Goal: Information Seeking & Learning: Compare options

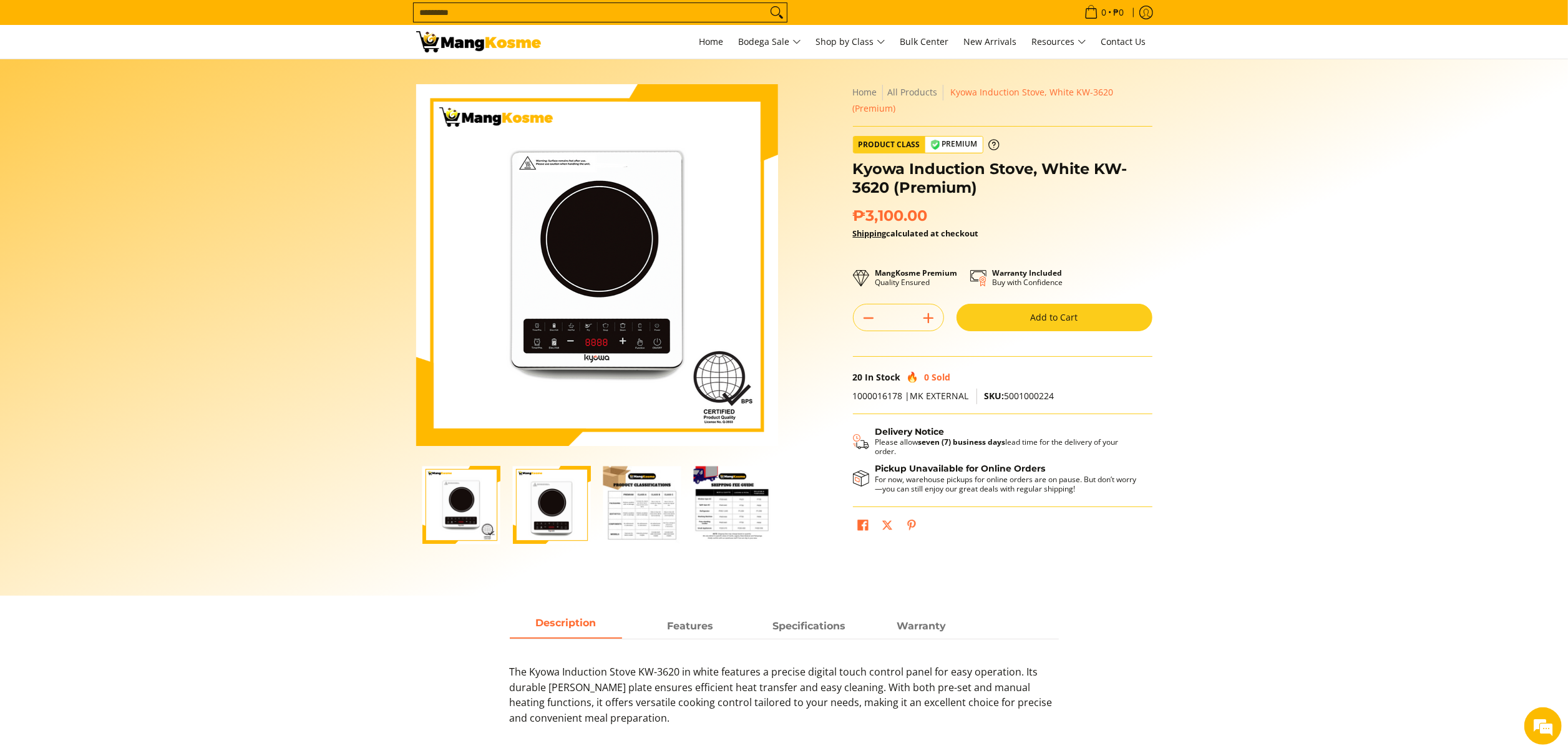
drag, startPoint x: 1364, startPoint y: 482, endPoint x: 1139, endPoint y: 709, distance: 319.6
click at [1364, 482] on section "Skip to Main Content Enable zoom Disable zoom Enable zoom Disable zoom Enable z…" at bounding box center [784, 327] width 1568 height 536
drag, startPoint x: 1405, startPoint y: 400, endPoint x: 1393, endPoint y: 338, distance: 63.2
click at [1405, 400] on section "Skip to Main Content Enable zoom Disable zoom Enable zoom Disable zoom Enable z…" at bounding box center [784, 327] width 1568 height 536
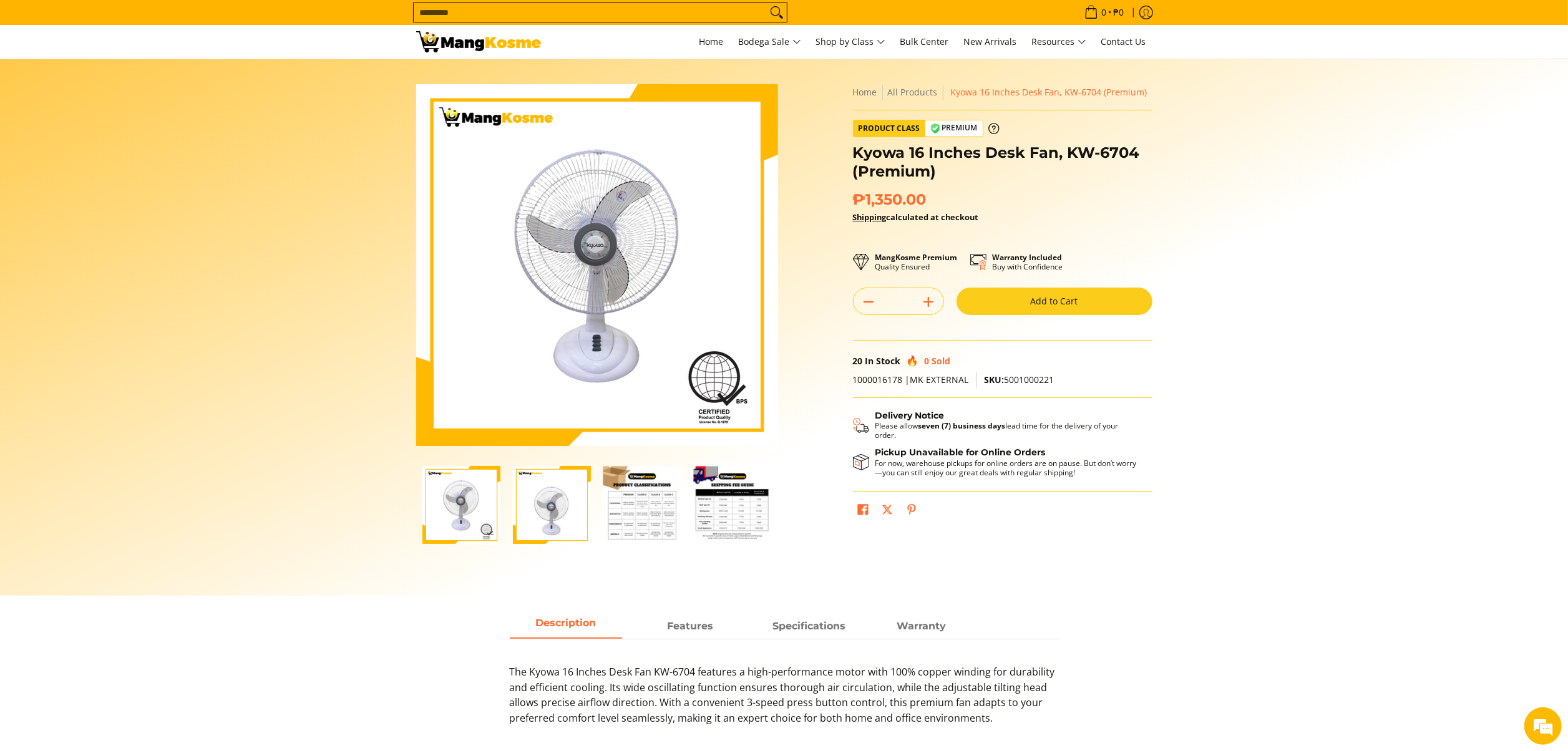
click at [1429, 407] on section "Skip to Main Content Enable zoom Disable zoom Enable zoom Disable zoom Enable z…" at bounding box center [784, 327] width 1568 height 536
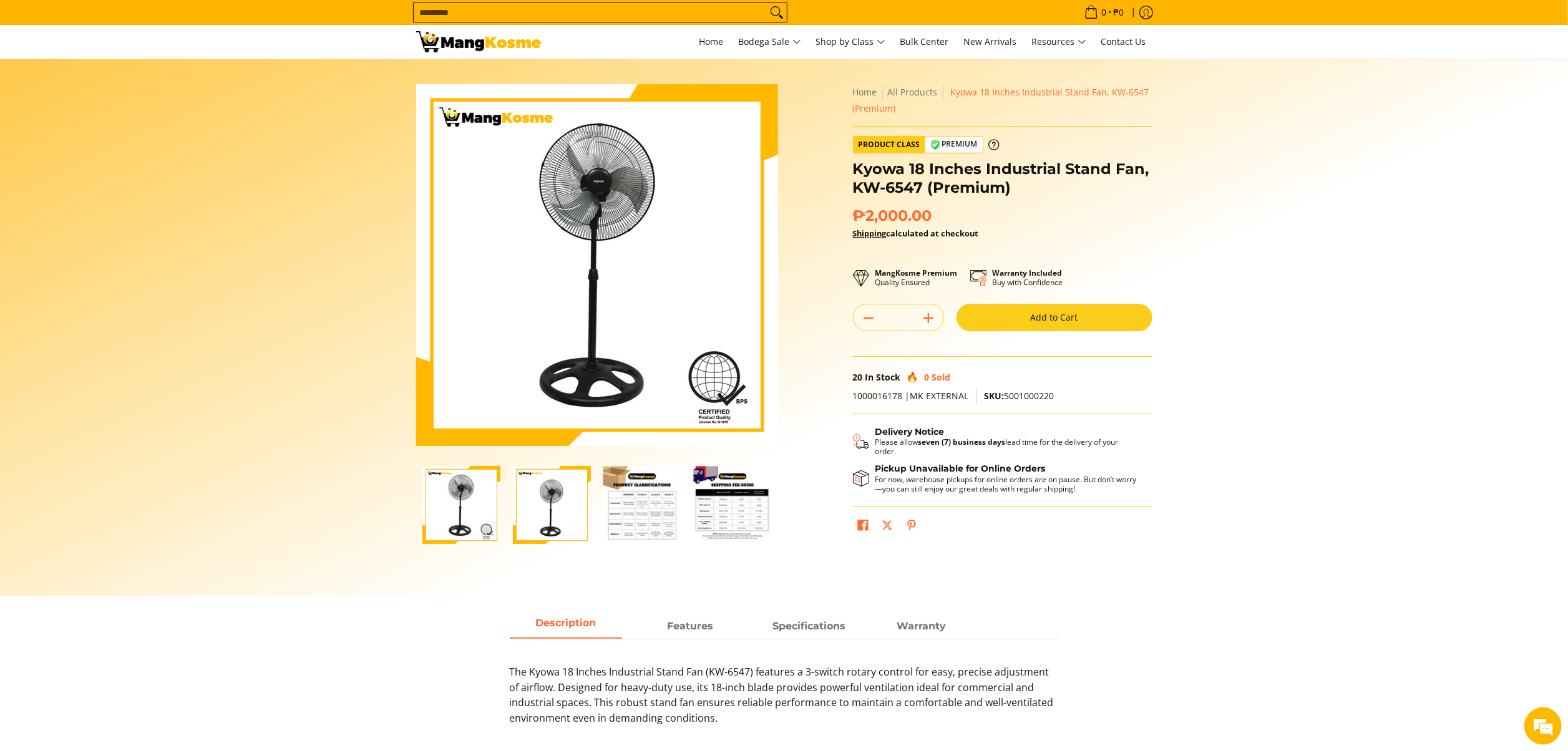
drag, startPoint x: 1425, startPoint y: 386, endPoint x: 1262, endPoint y: 569, distance: 245.1
click at [1425, 386] on section "Skip to Main Content Enable zoom Disable zoom Enable zoom Disable zoom Enable z…" at bounding box center [784, 327] width 1568 height 536
drag, startPoint x: 1400, startPoint y: 515, endPoint x: 1398, endPoint y: 444, distance: 71.0
click at [1400, 505] on section "Skip to Main Content Enable zoom Disable zoom Enable zoom Disable zoom Enable z…" at bounding box center [784, 327] width 1568 height 536
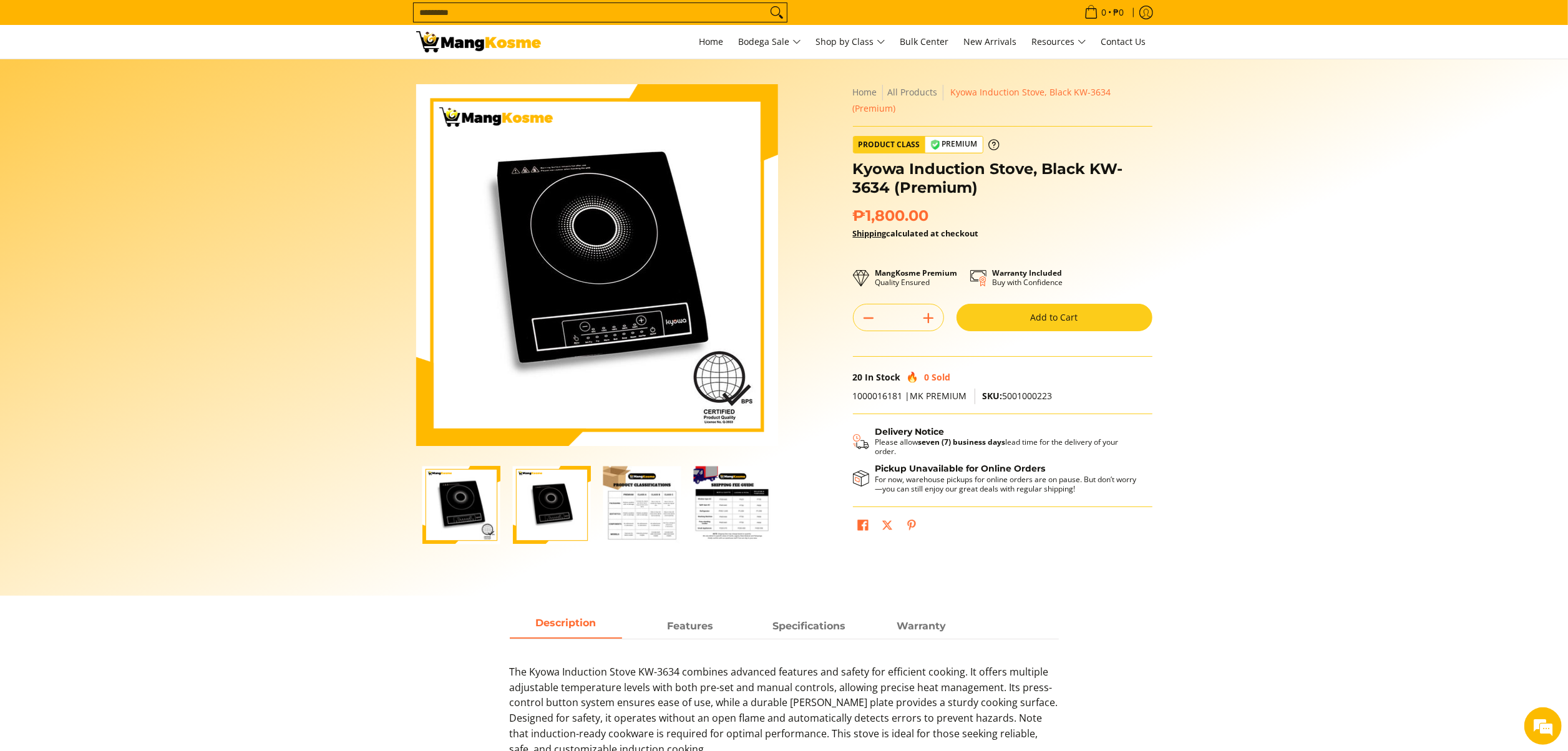
click at [1382, 409] on section "Skip to Main Content Enable zoom Disable zoom Enable zoom Disable zoom Enable z…" at bounding box center [784, 327] width 1568 height 536
